Goal: Transaction & Acquisition: Purchase product/service

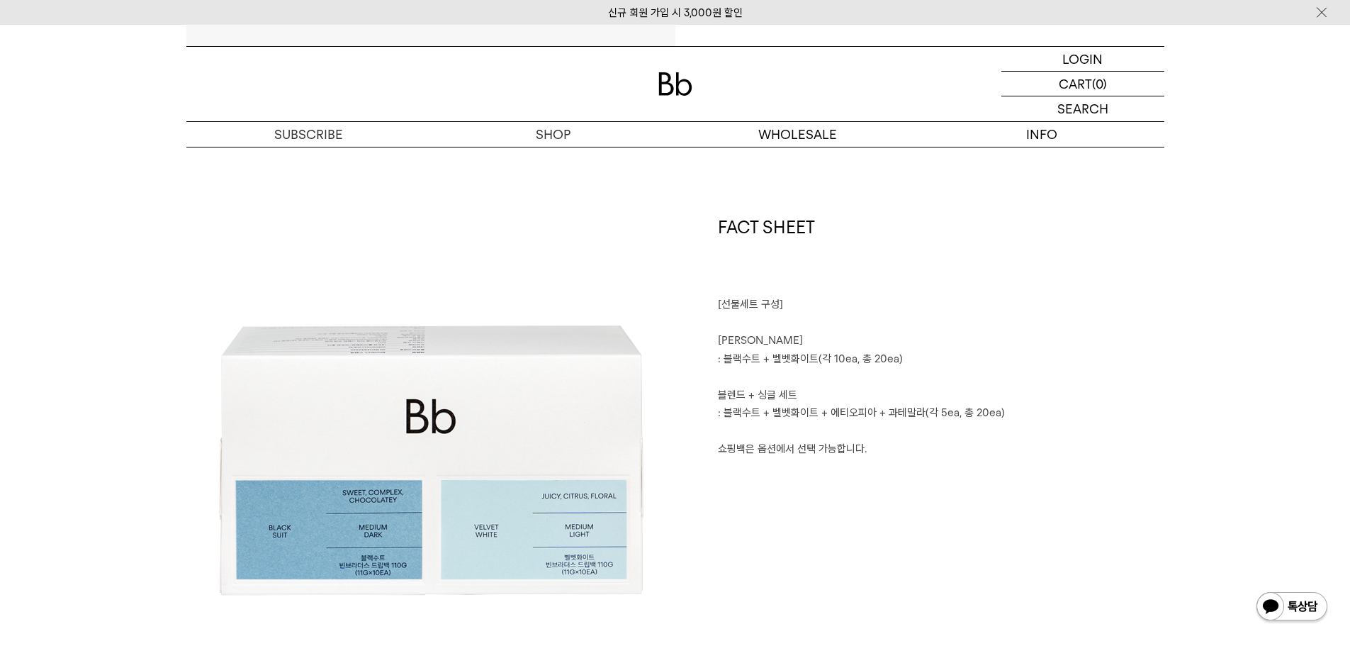
scroll to position [709, 0]
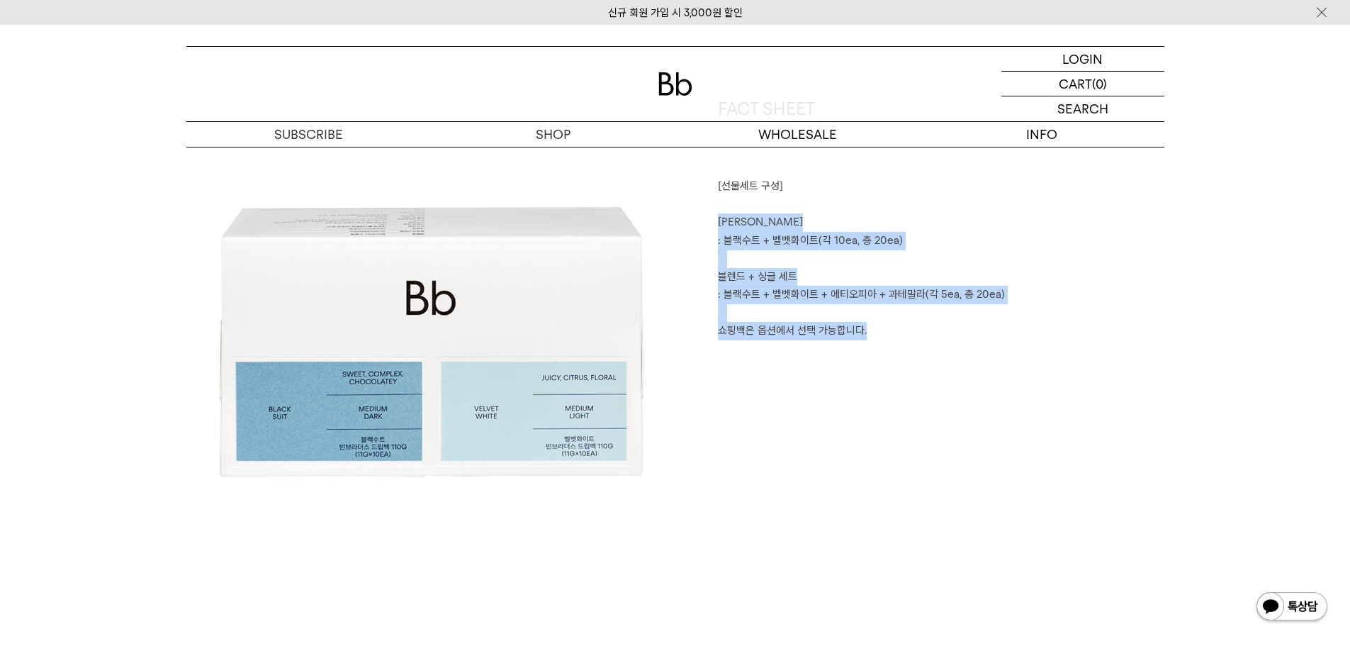
drag, startPoint x: 1126, startPoint y: 203, endPoint x: 1097, endPoint y: 357, distance: 155.9
click at [1097, 357] on div "FACT SHEET [선물세트 구성] ㅤ [PERSON_NAME] : 블랙수트 + 벨벳화이트(각 10ea, 총 20ea) ㅤ 블렌드 + 싱글 …" at bounding box center [920, 341] width 489 height 489
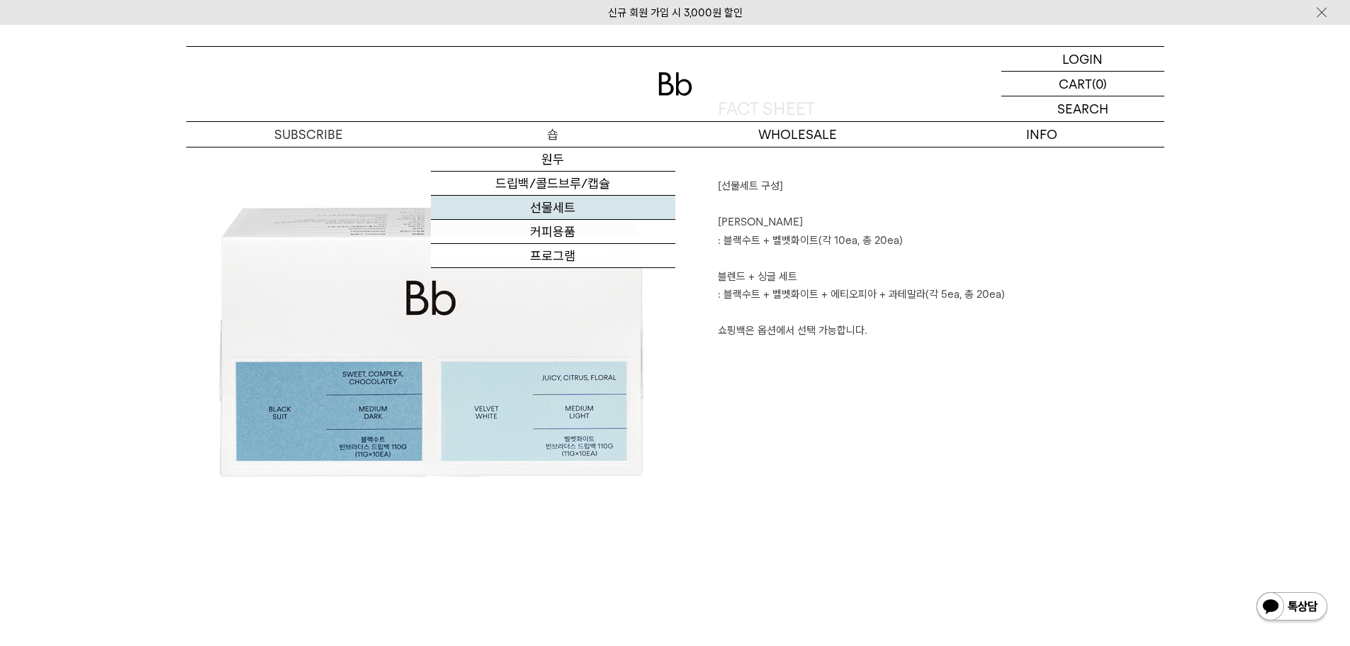
click at [565, 209] on link "선물세트" at bounding box center [553, 208] width 245 height 24
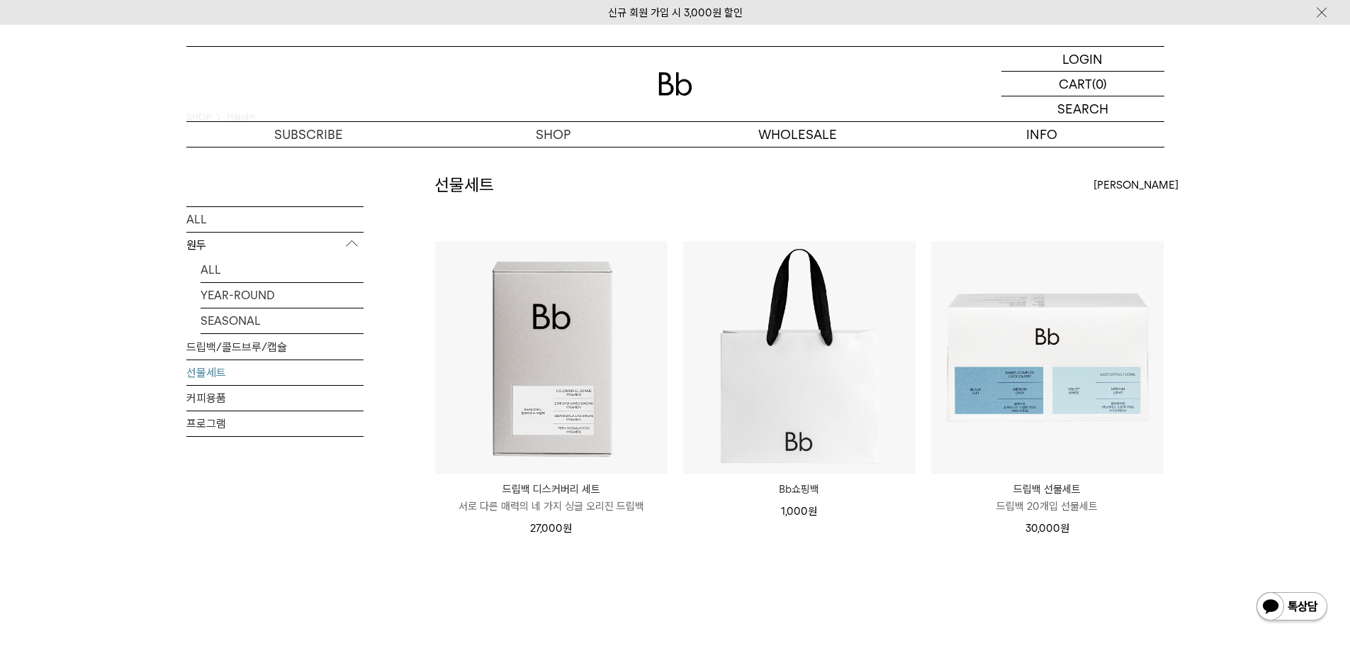
scroll to position [6, 0]
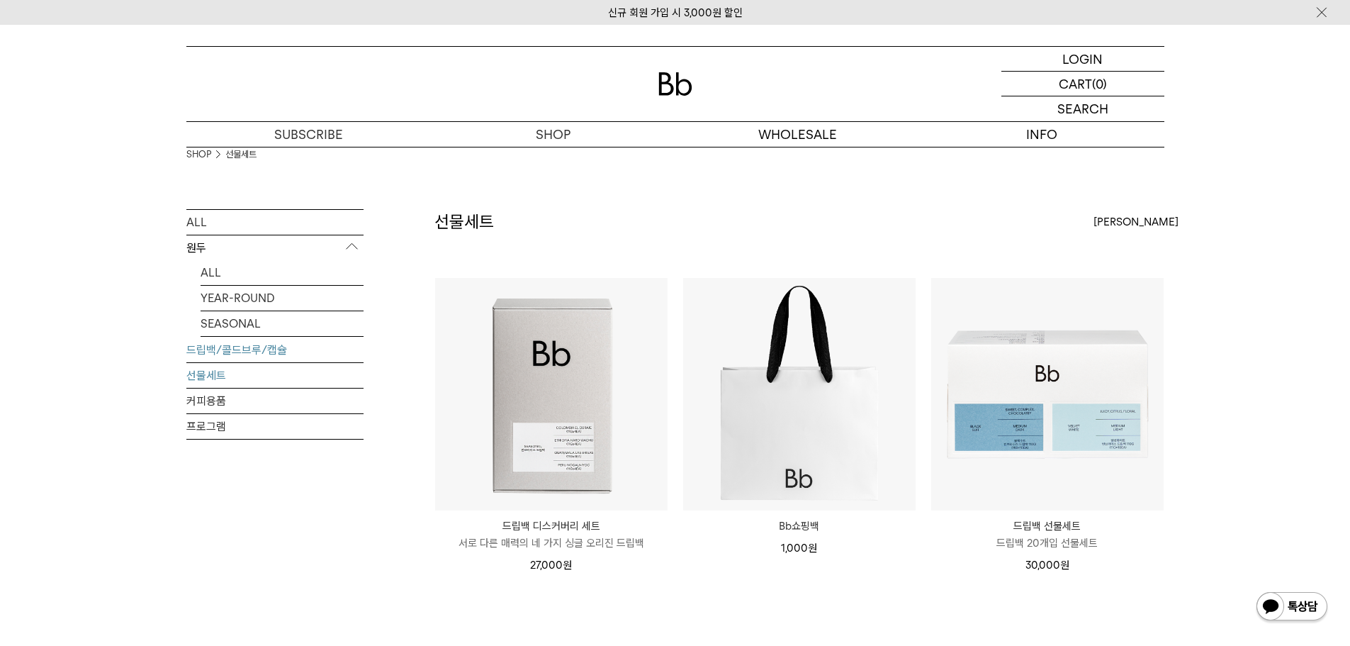
click at [230, 354] on link "드립백/콜드브루/캡슐" at bounding box center [274, 349] width 177 height 25
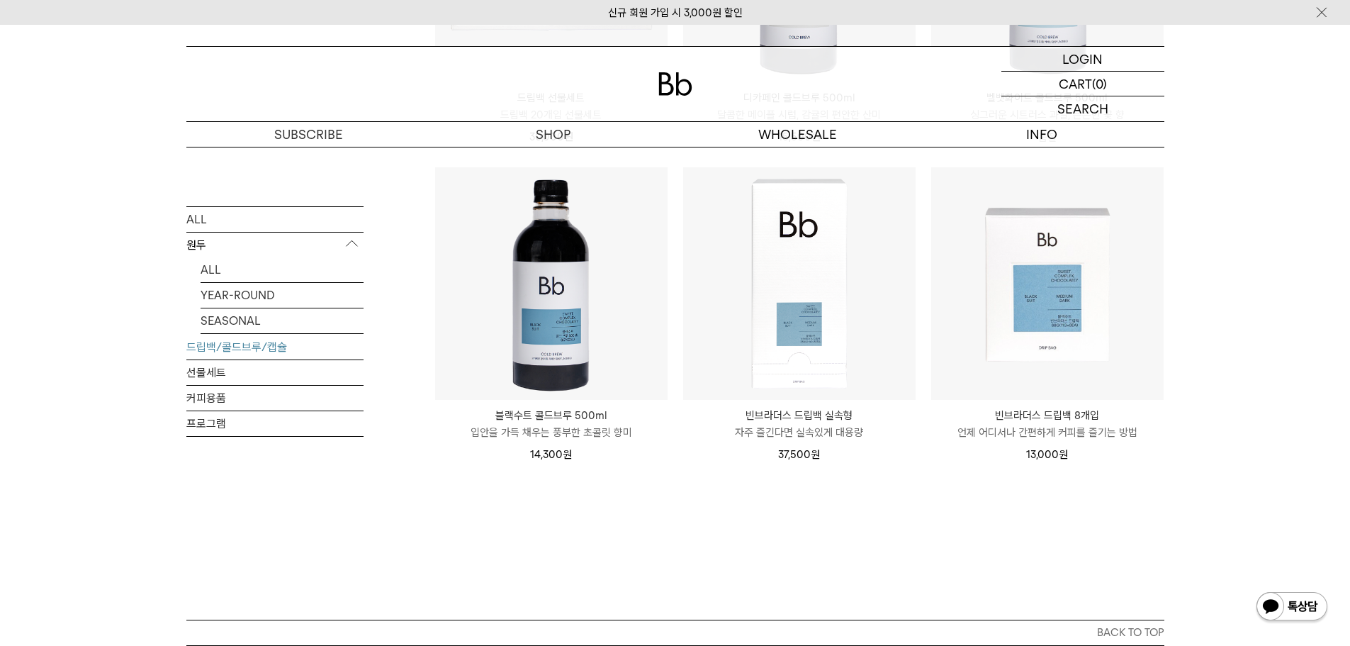
scroll to position [1299, 0]
